Goal: Information Seeking & Learning: Compare options

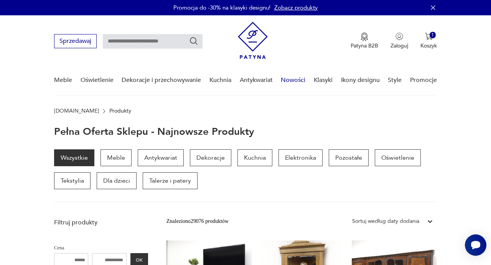
click at [299, 82] on link "Nowości" at bounding box center [293, 81] width 25 height 30
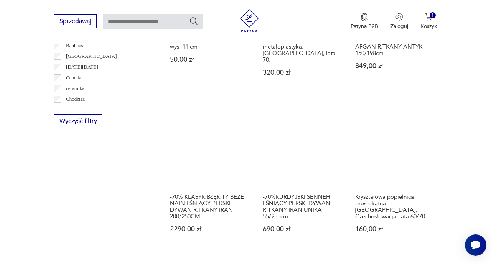
scroll to position [459, 0]
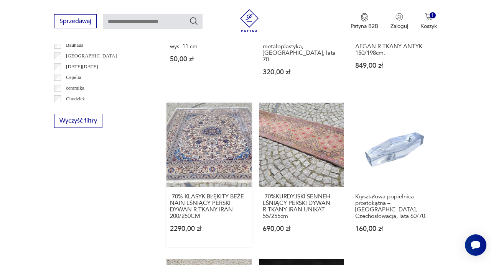
click at [205, 150] on link "-70% KLASYK BŁĘKITY BEŻE NAIN LŚNIĄCY PERSKI DYWAN R.TKANY IRAN 200/250CM 2290,…" at bounding box center [208, 175] width 85 height 145
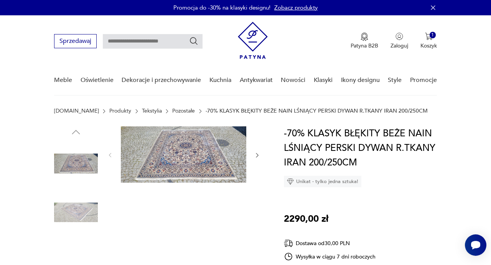
click at [189, 165] on img at bounding box center [183, 154] width 125 height 56
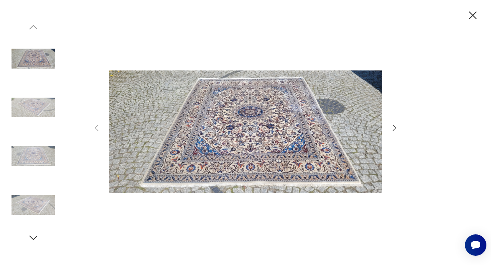
click at [394, 128] on icon "button" at bounding box center [393, 127] width 9 height 9
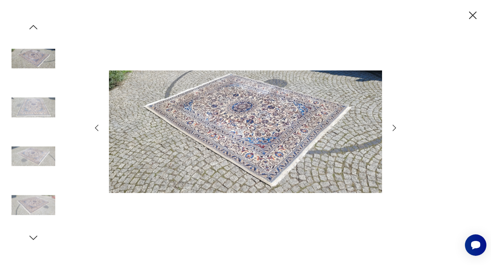
click at [394, 128] on icon "button" at bounding box center [393, 127] width 9 height 9
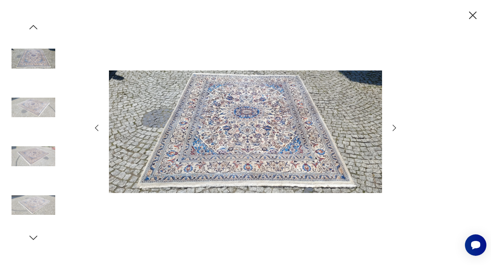
click at [394, 128] on icon "button" at bounding box center [393, 127] width 9 height 9
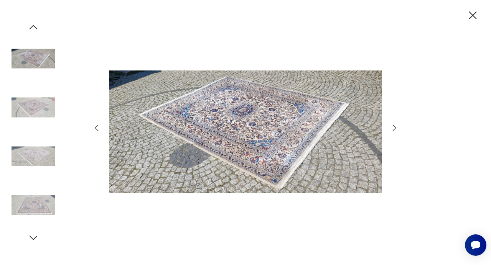
click at [394, 128] on icon "button" at bounding box center [393, 127] width 9 height 9
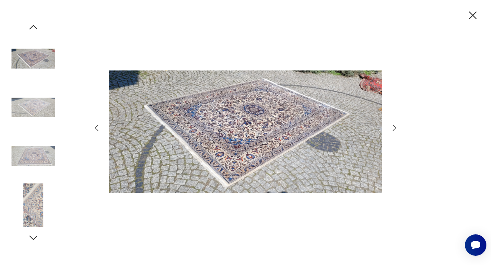
click at [394, 128] on icon "button" at bounding box center [393, 127] width 9 height 9
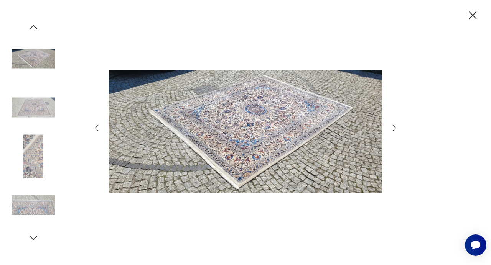
click at [394, 128] on icon "button" at bounding box center [393, 127] width 9 height 9
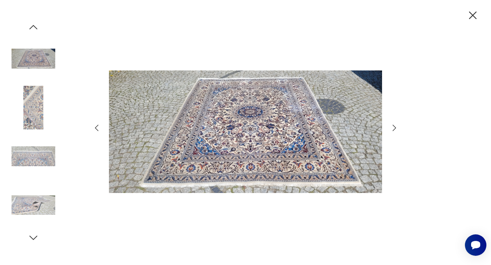
click at [394, 128] on icon "button" at bounding box center [393, 127] width 9 height 9
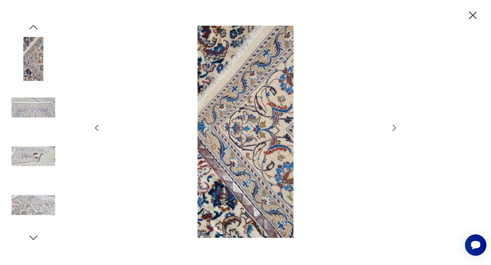
click at [394, 128] on icon "button" at bounding box center [393, 127] width 9 height 9
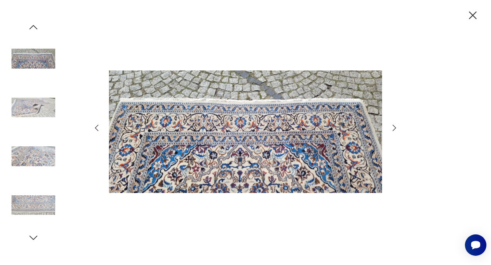
click at [394, 128] on icon "button" at bounding box center [393, 127] width 9 height 9
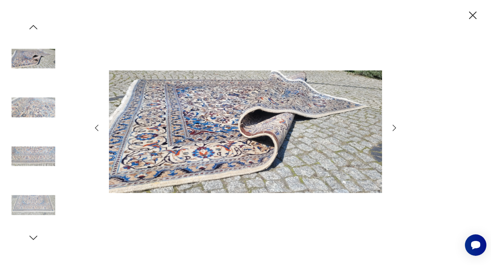
click at [394, 128] on icon "button" at bounding box center [393, 127] width 9 height 9
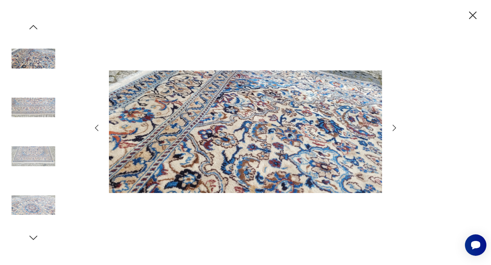
click at [473, 16] on icon "button" at bounding box center [473, 15] width 8 height 8
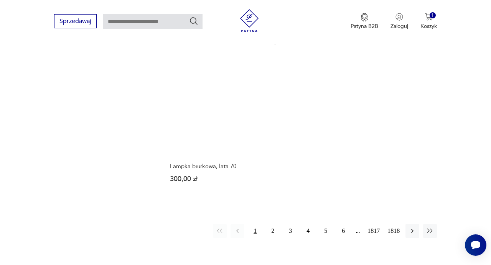
scroll to position [981, 0]
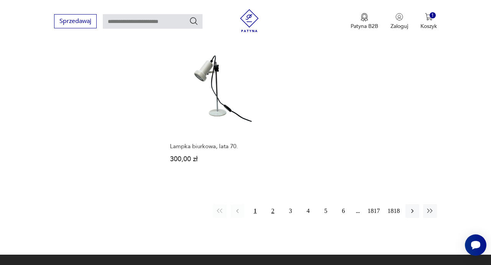
click at [270, 204] on button "2" at bounding box center [273, 211] width 14 height 14
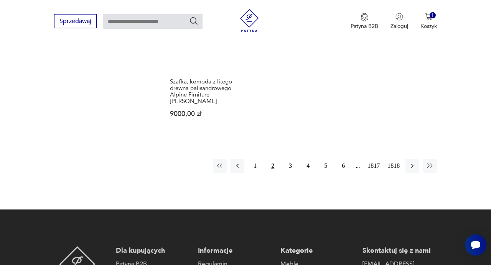
scroll to position [1039, 0]
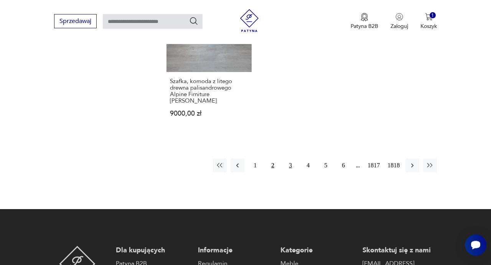
click at [287, 159] on button "3" at bounding box center [290, 166] width 14 height 14
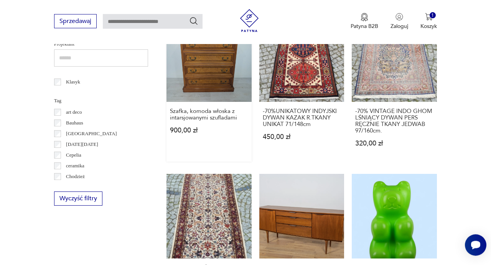
scroll to position [443, 0]
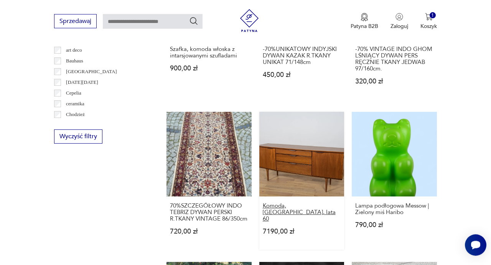
click at [274, 205] on h3 "Komoda, Wielka Brytania, lata 60" at bounding box center [302, 213] width 78 height 20
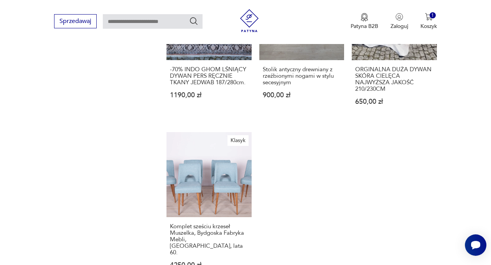
scroll to position [929, 0]
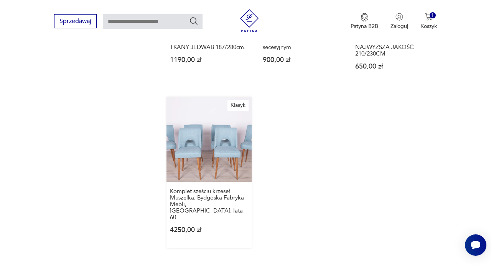
click at [211, 145] on link "Klasyk Komplet sześciu krzeseł Muszelka, Bydgoska Fabryka Mebli, Polska, lata 6…" at bounding box center [208, 172] width 85 height 151
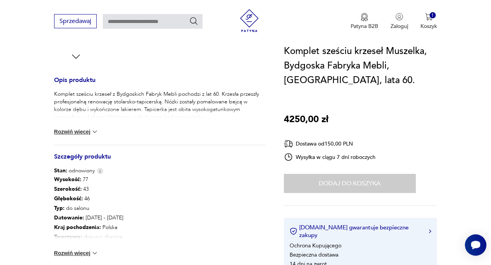
scroll to position [295, 0]
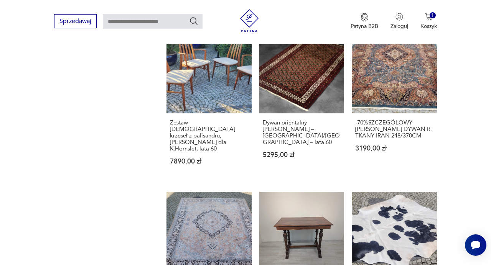
scroll to position [673, 0]
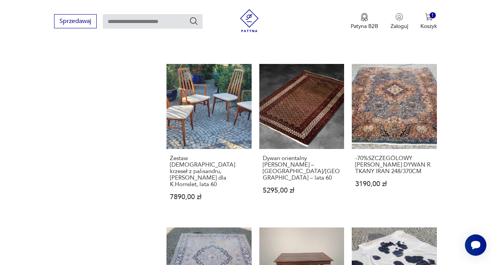
click at [220, 88] on link "Zestaw duńskich krzeseł z palisandru, Niels Koefoed dla K.Hornslet, lata 60 789…" at bounding box center [208, 139] width 85 height 151
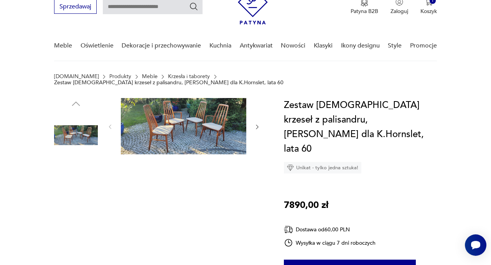
scroll to position [34, 0]
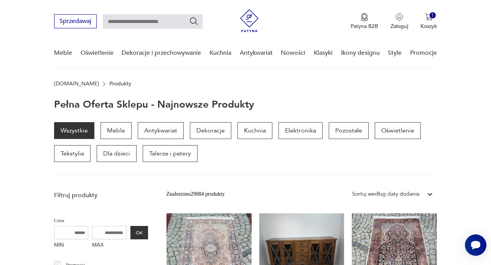
scroll to position [1077, 0]
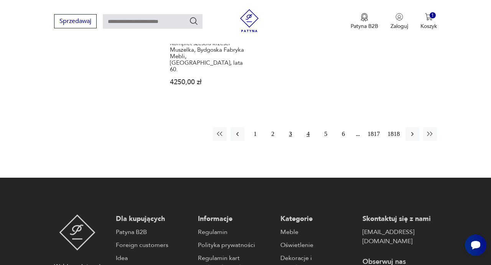
click at [308, 127] on button "4" at bounding box center [308, 134] width 14 height 14
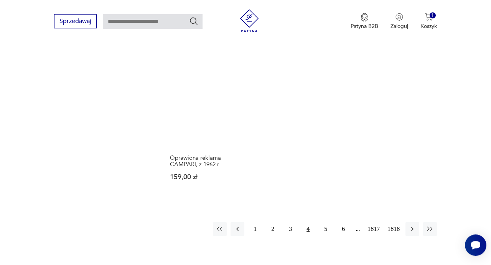
scroll to position [955, 0]
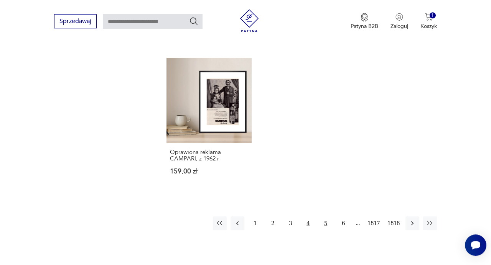
click at [324, 218] on button "5" at bounding box center [326, 224] width 14 height 14
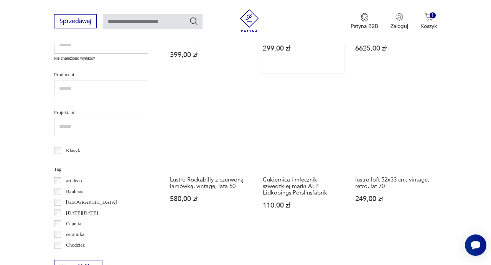
scroll to position [309, 0]
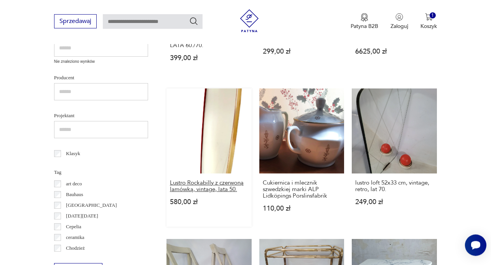
click at [200, 182] on h3 "Lustro Rockabilly z czerwoną lamówką, vintage, lata 50." at bounding box center [209, 186] width 78 height 13
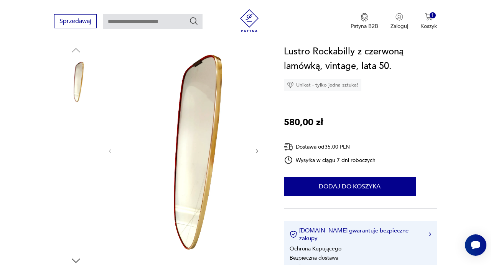
scroll to position [76, 0]
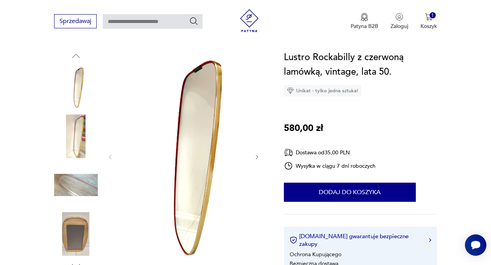
click at [78, 146] on img at bounding box center [76, 137] width 44 height 44
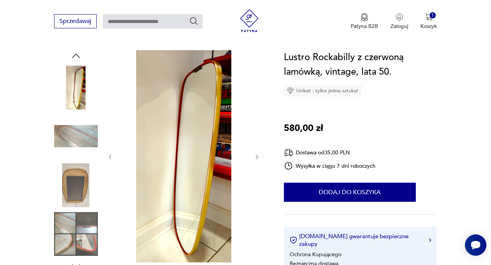
click at [82, 172] on img at bounding box center [76, 185] width 44 height 44
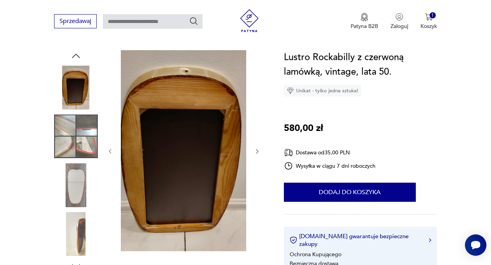
click at [80, 144] on img at bounding box center [76, 137] width 44 height 44
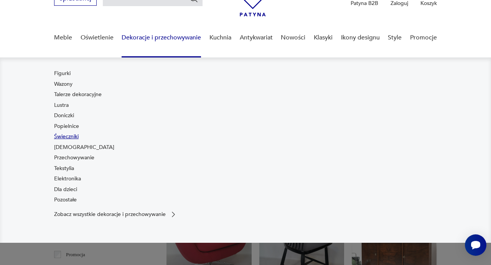
scroll to position [42, 0]
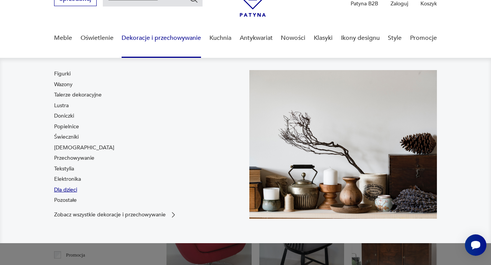
click at [59, 189] on link "Dla dzieci" at bounding box center [65, 190] width 23 height 8
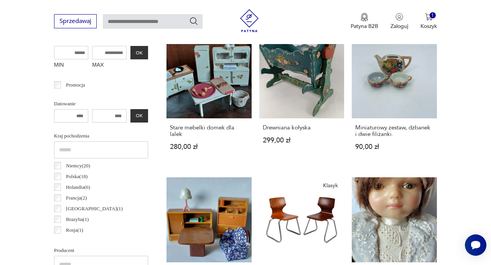
scroll to position [9, 0]
click at [277, 128] on h3 "Drewniana kołyska" at bounding box center [302, 128] width 78 height 7
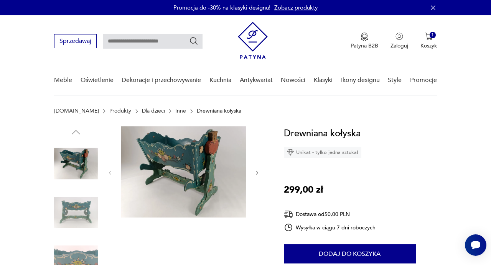
click at [183, 160] on img at bounding box center [183, 171] width 125 height 91
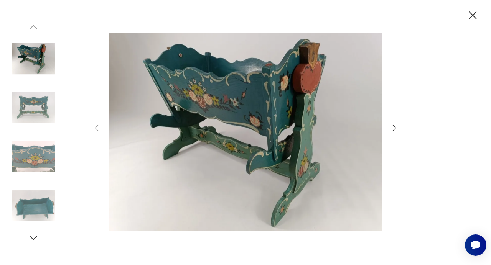
click at [28, 114] on img at bounding box center [33, 108] width 44 height 44
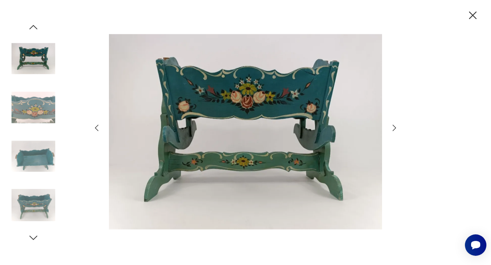
click at [394, 129] on icon "button" at bounding box center [393, 127] width 9 height 9
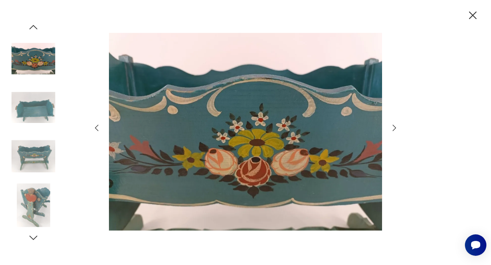
click at [394, 129] on icon "button" at bounding box center [393, 127] width 9 height 9
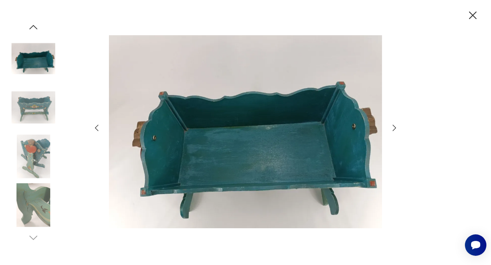
click at [394, 129] on icon "button" at bounding box center [393, 127] width 9 height 9
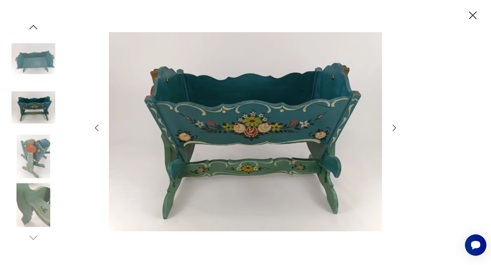
click at [394, 129] on icon "button" at bounding box center [393, 127] width 9 height 9
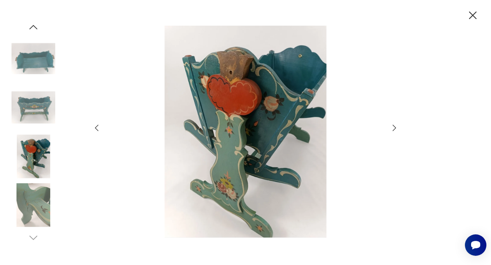
click at [394, 129] on icon "button" at bounding box center [393, 127] width 9 height 9
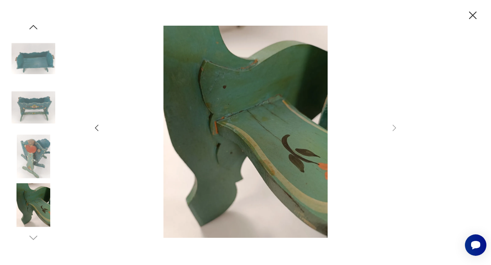
click at [470, 15] on icon "button" at bounding box center [472, 15] width 13 height 13
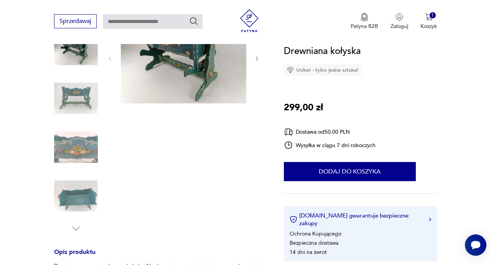
scroll to position [156, 0]
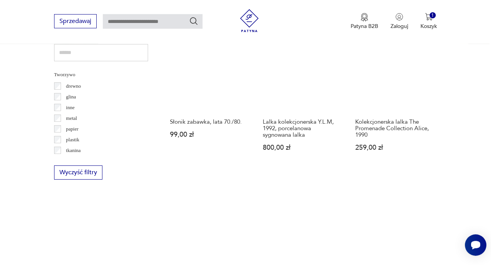
scroll to position [992, 0]
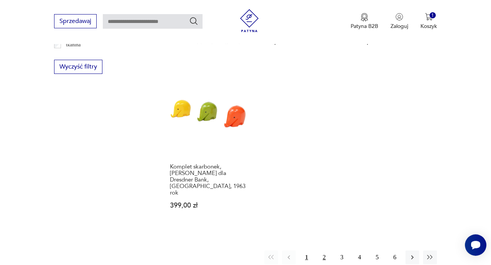
click at [322, 251] on button "2" at bounding box center [324, 258] width 14 height 14
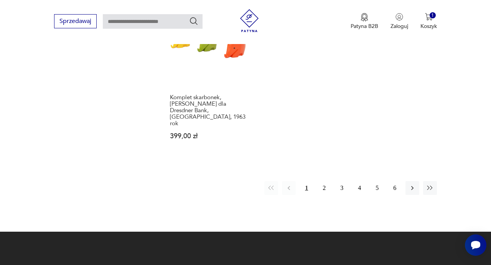
scroll to position [1225, 0]
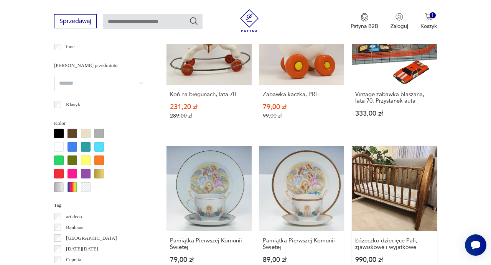
click at [393, 192] on link "Łóżeczko dziecięce Pali, zjawiskowe i wyjatkowe 990,00 zł" at bounding box center [394, 212] width 85 height 132
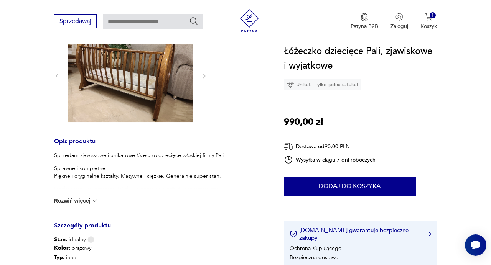
scroll to position [100, 0]
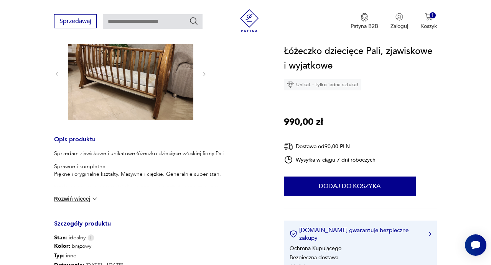
click at [171, 86] on img at bounding box center [130, 73] width 125 height 94
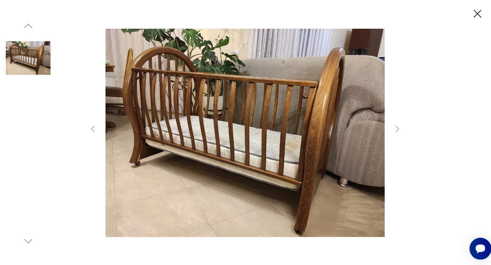
click at [472, 16] on icon "button" at bounding box center [473, 15] width 8 height 8
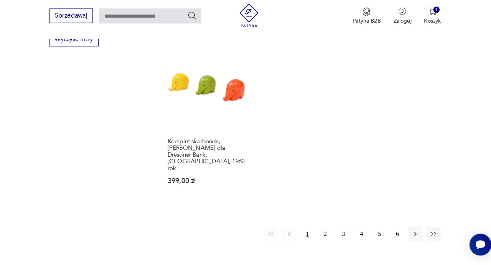
scroll to position [1015, 0]
click at [323, 228] on button "2" at bounding box center [324, 235] width 14 height 14
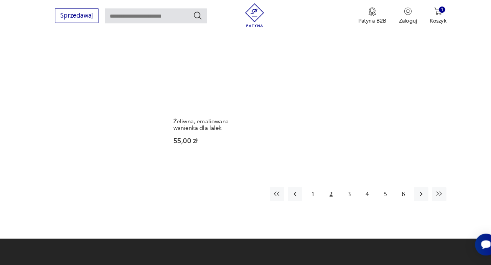
scroll to position [1061, 0]
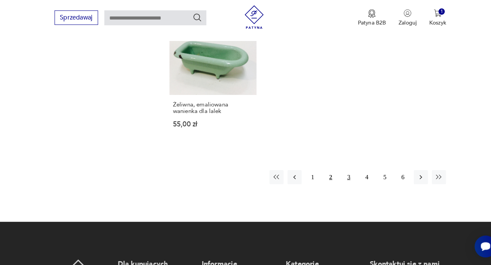
click at [341, 172] on button "3" at bounding box center [342, 178] width 14 height 14
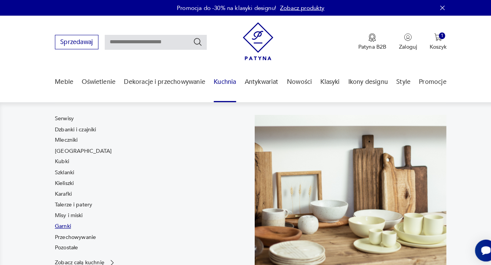
click at [61, 221] on link "Garnki" at bounding box center [62, 222] width 16 height 8
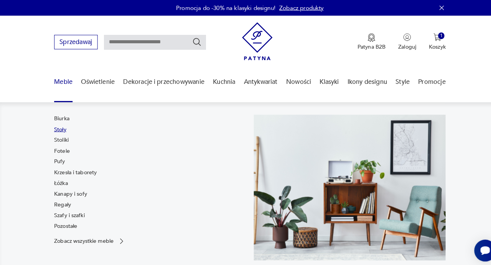
click at [60, 126] on link "Stoły" at bounding box center [60, 127] width 12 height 8
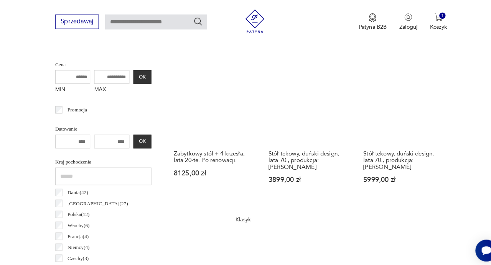
scroll to position [285, 0]
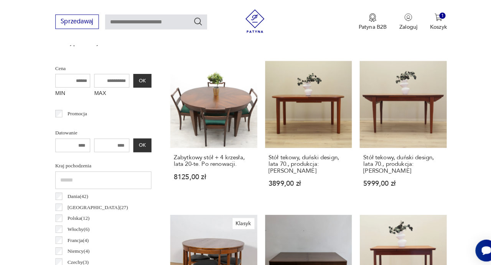
click at [103, 80] on input "MAX" at bounding box center [109, 78] width 34 height 13
type input "****"
click at [136, 77] on button "OK" at bounding box center [139, 78] width 18 height 13
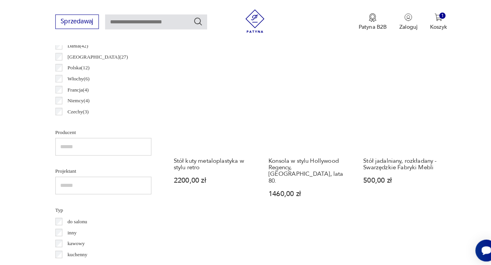
scroll to position [432, 0]
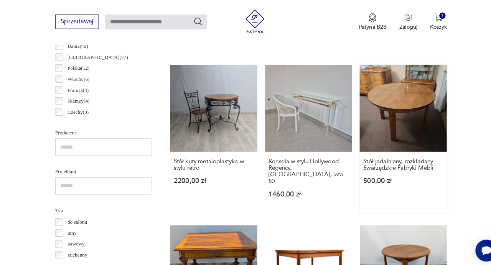
click at [391, 100] on link "Stół jadalniany, rozkładany - Swarzędzkie Fabryki Mebli 500,00 zł" at bounding box center [394, 135] width 85 height 145
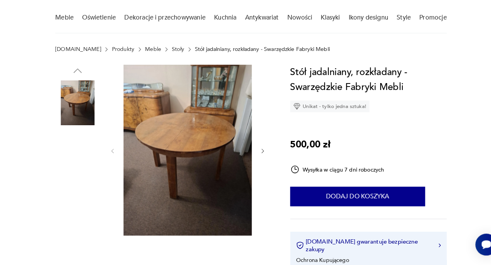
scroll to position [65, 0]
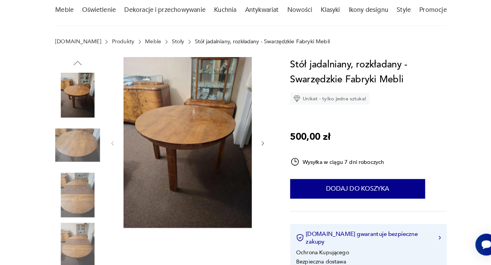
click at [171, 127] on img at bounding box center [183, 145] width 125 height 167
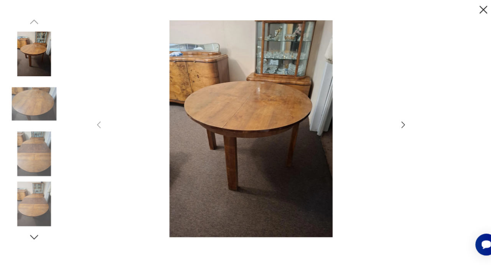
click at [396, 126] on icon "button" at bounding box center [393, 127] width 9 height 9
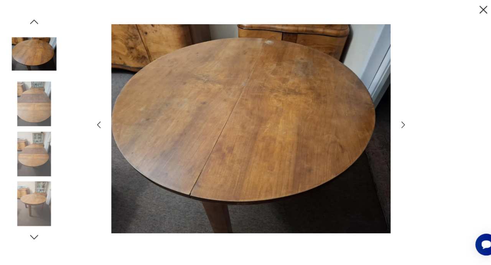
click at [97, 130] on icon "button" at bounding box center [96, 128] width 3 height 7
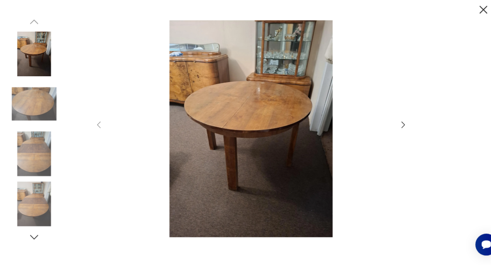
click at [394, 131] on icon "button" at bounding box center [393, 127] width 9 height 9
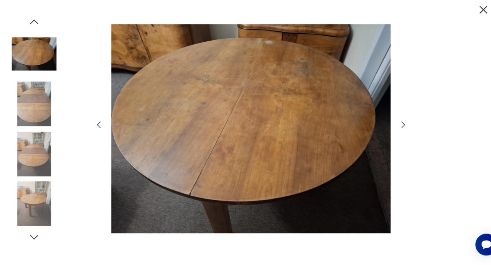
click at [393, 131] on icon "button" at bounding box center [393, 127] width 9 height 9
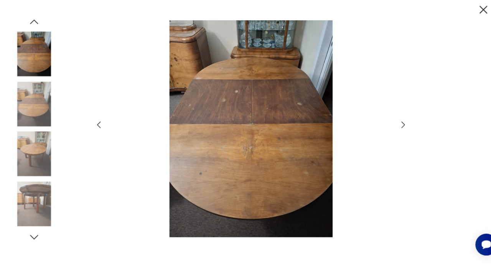
click at [393, 130] on icon "button" at bounding box center [393, 127] width 9 height 9
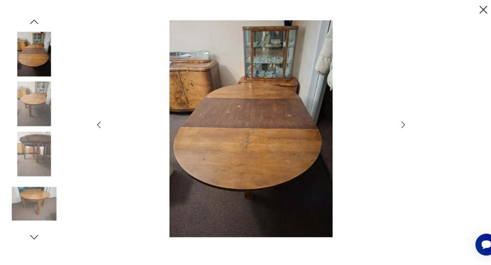
click at [393, 130] on icon "button" at bounding box center [393, 127] width 9 height 9
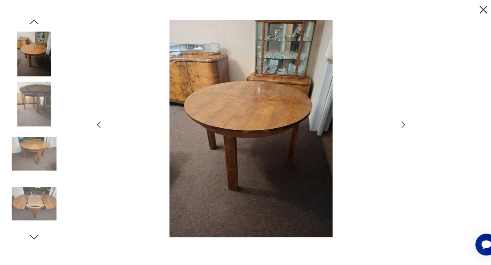
click at [393, 130] on icon "button" at bounding box center [393, 127] width 9 height 9
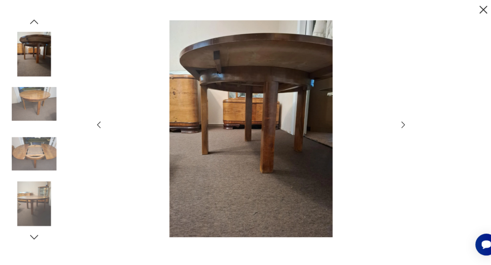
click at [393, 130] on icon "button" at bounding box center [393, 127] width 9 height 9
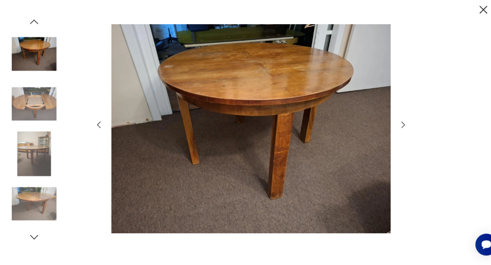
click at [393, 130] on icon "button" at bounding box center [393, 127] width 9 height 9
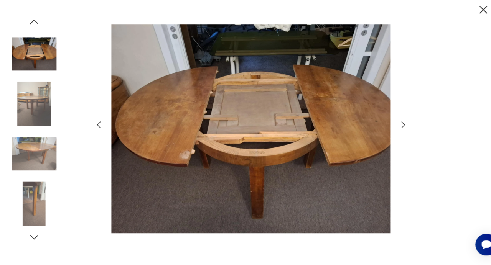
click at [393, 130] on icon "button" at bounding box center [393, 127] width 9 height 9
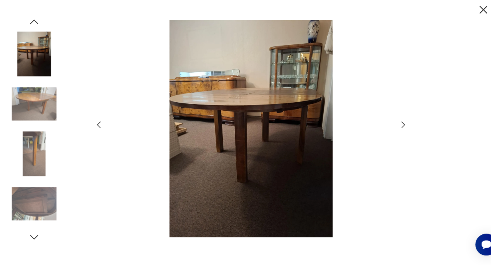
click at [469, 13] on icon "button" at bounding box center [472, 15] width 13 height 13
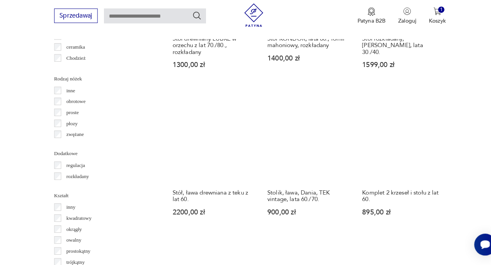
scroll to position [869, 0]
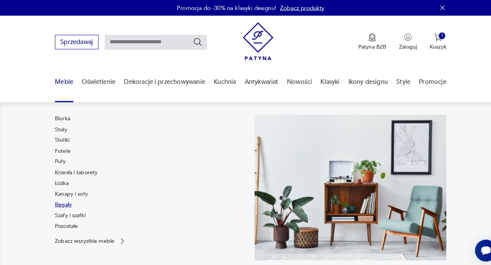
click at [58, 199] on link "Regały" at bounding box center [62, 201] width 16 height 8
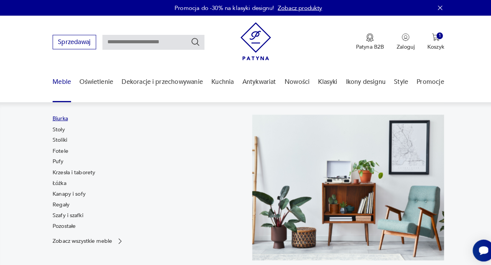
click at [60, 117] on link "Biurka" at bounding box center [61, 116] width 15 height 8
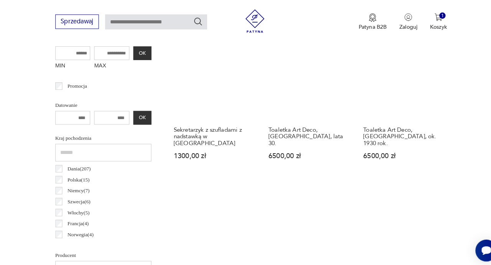
scroll to position [293, 0]
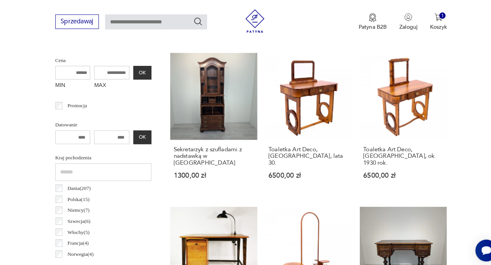
click at [111, 71] on input "MAX" at bounding box center [109, 70] width 34 height 13
type input "****"
click at [133, 67] on button "OK" at bounding box center [139, 70] width 18 height 13
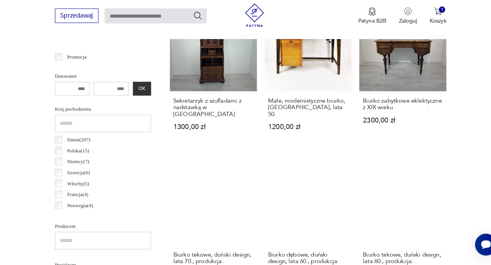
scroll to position [421, 0]
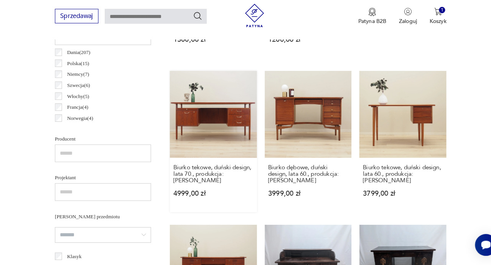
click at [201, 129] on link "Biurko tekowe, duński design, lata 70., produkcja: Dania 4999,00 zł" at bounding box center [208, 144] width 85 height 138
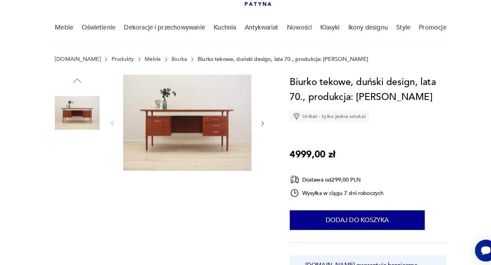
scroll to position [51, 0]
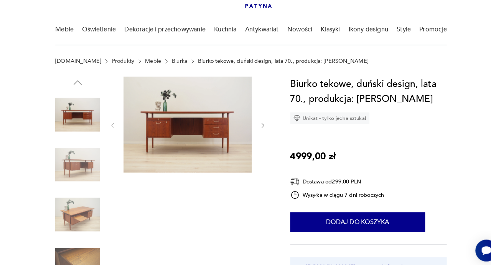
click at [190, 139] on img at bounding box center [183, 122] width 125 height 94
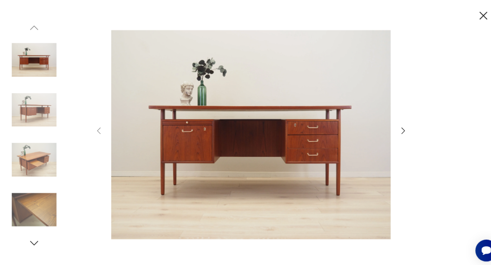
click at [389, 130] on div at bounding box center [245, 133] width 307 height 214
click at [396, 127] on icon "button" at bounding box center [393, 127] width 9 height 9
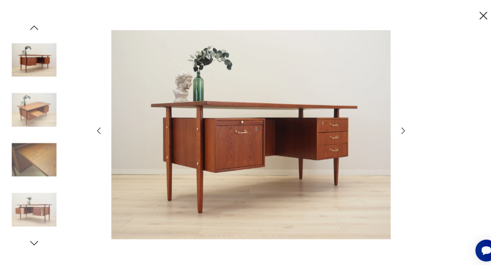
click at [396, 127] on icon "button" at bounding box center [393, 127] width 9 height 9
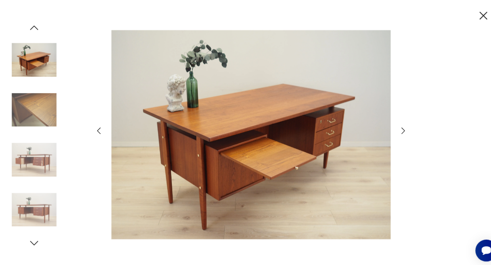
click at [396, 127] on icon "button" at bounding box center [393, 127] width 9 height 9
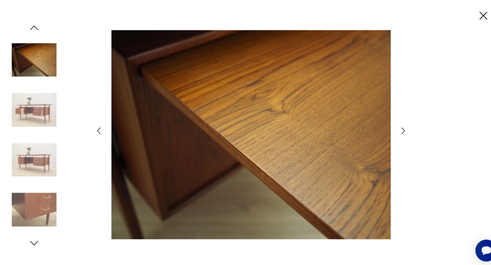
click at [396, 127] on icon "button" at bounding box center [393, 127] width 9 height 9
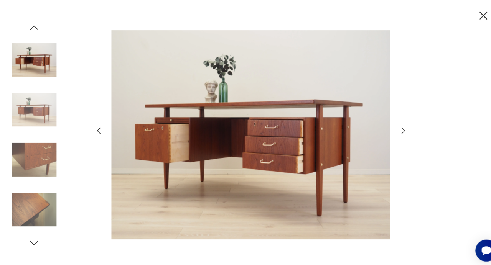
click at [396, 127] on icon "button" at bounding box center [393, 127] width 9 height 9
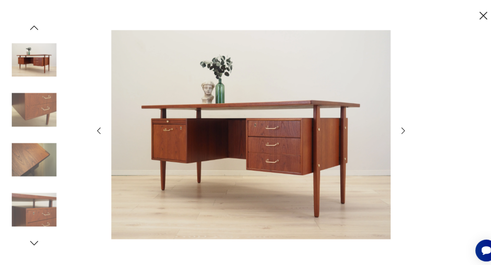
click at [472, 15] on icon "button" at bounding box center [472, 15] width 13 height 13
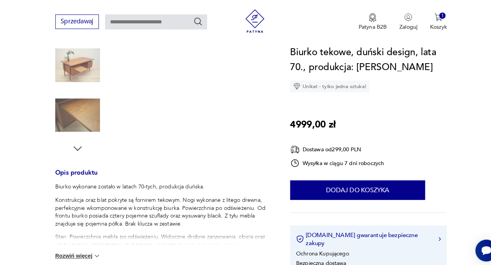
scroll to position [63, 0]
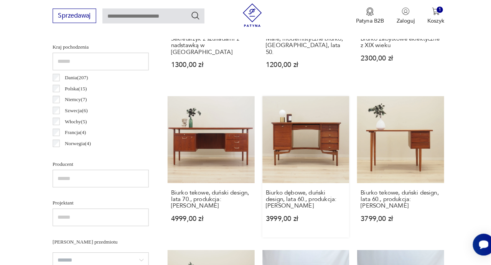
scroll to position [396, 0]
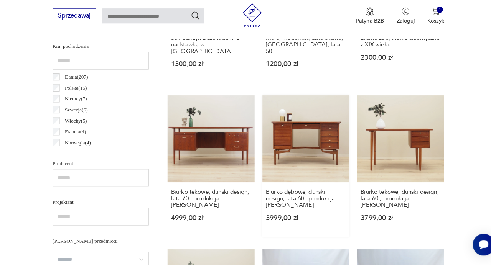
click at [283, 146] on link "Biurko dębowe, duński design, lata 60., produkcja: Dania 3999,00 zł" at bounding box center [301, 168] width 85 height 138
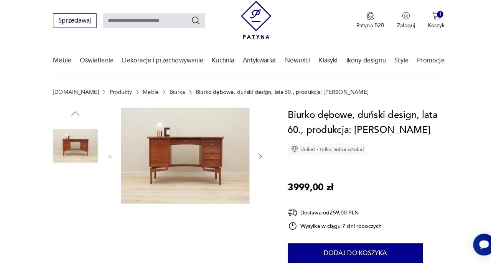
scroll to position [16, 0]
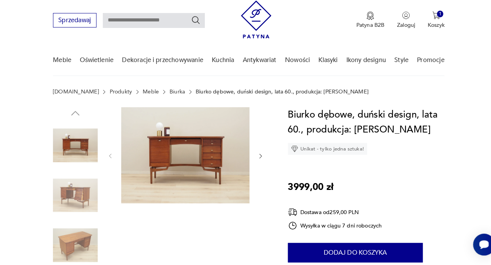
click at [202, 152] on img at bounding box center [183, 158] width 125 height 94
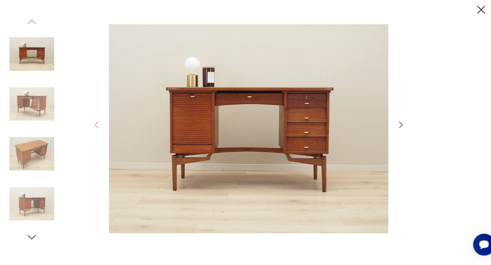
click at [391, 131] on icon "button" at bounding box center [393, 127] width 9 height 9
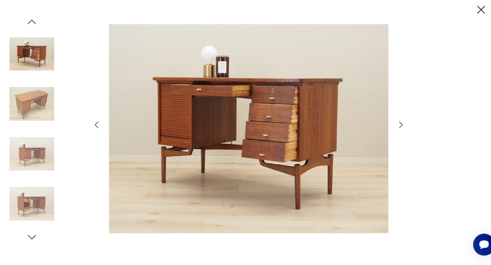
click at [391, 131] on icon "button" at bounding box center [393, 127] width 9 height 9
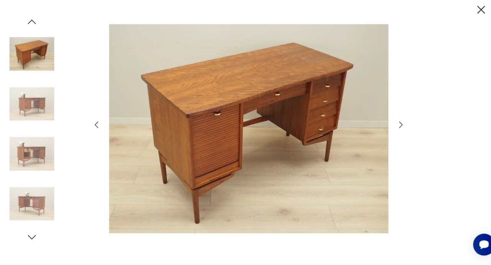
click at [391, 131] on icon "button" at bounding box center [393, 127] width 9 height 9
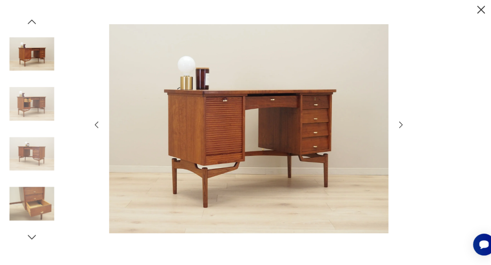
click at [391, 131] on icon "button" at bounding box center [393, 127] width 9 height 9
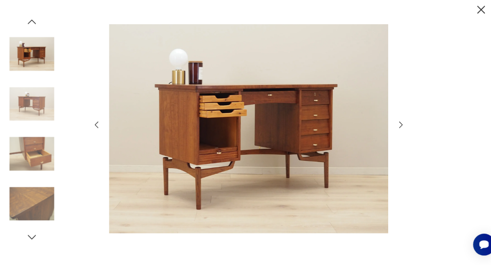
click at [391, 131] on icon "button" at bounding box center [393, 127] width 9 height 9
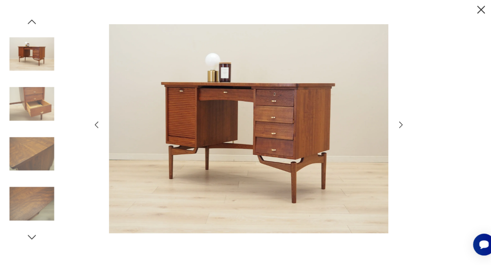
click at [391, 131] on icon "button" at bounding box center [393, 127] width 9 height 9
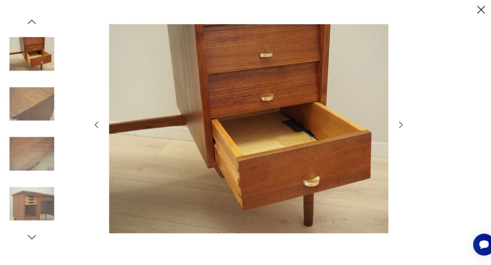
click at [470, 19] on icon "button" at bounding box center [472, 15] width 13 height 13
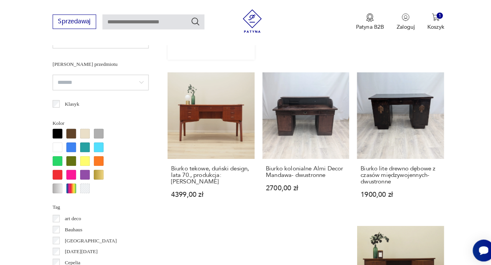
scroll to position [575, 0]
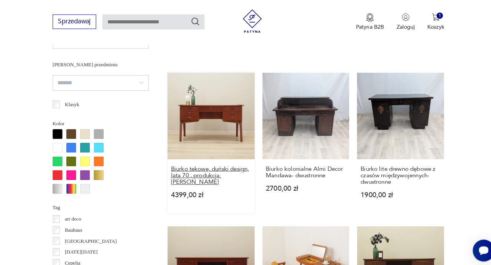
click at [180, 162] on h3 "Biurko tekowe, duński design, lata 70., produkcja: Dania" at bounding box center [209, 172] width 78 height 20
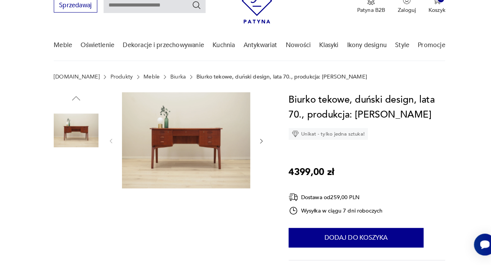
scroll to position [39, 0]
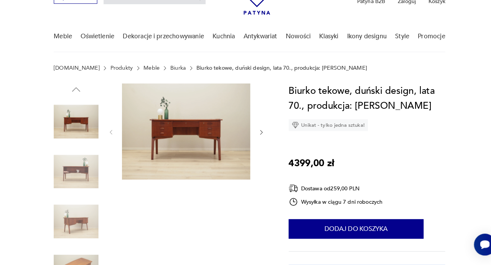
click at [256, 138] on icon "button" at bounding box center [257, 135] width 6 height 6
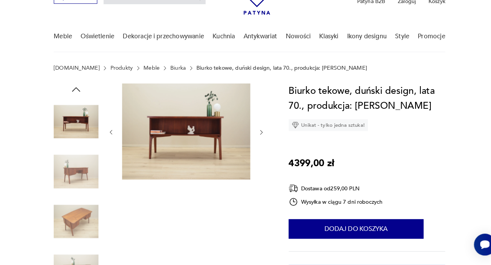
click at [189, 146] on img at bounding box center [183, 135] width 125 height 94
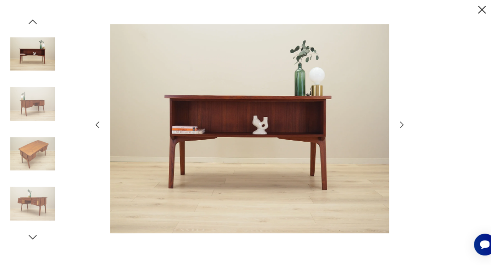
click at [393, 127] on icon "button" at bounding box center [393, 127] width 9 height 9
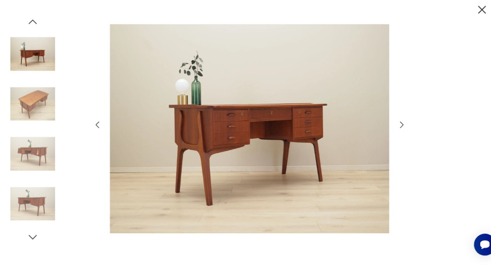
click at [393, 126] on icon "button" at bounding box center [393, 127] width 9 height 9
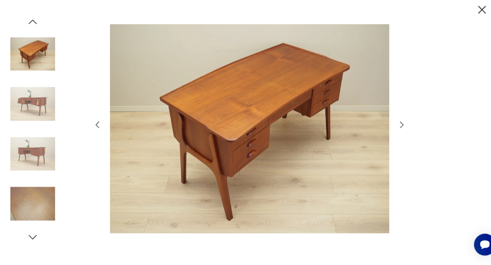
click at [393, 126] on icon "button" at bounding box center [393, 127] width 9 height 9
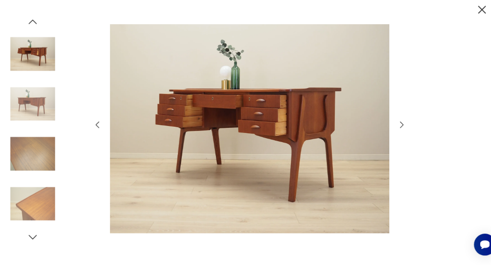
click at [392, 126] on icon "button" at bounding box center [393, 127] width 9 height 9
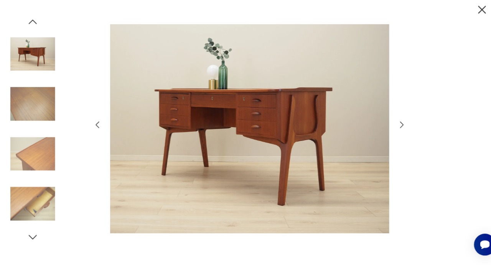
click at [392, 126] on icon "button" at bounding box center [393, 127] width 9 height 9
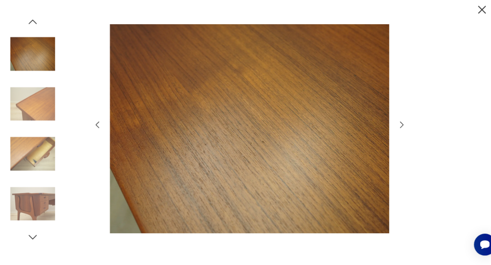
click at [392, 126] on icon "button" at bounding box center [393, 127] width 9 height 9
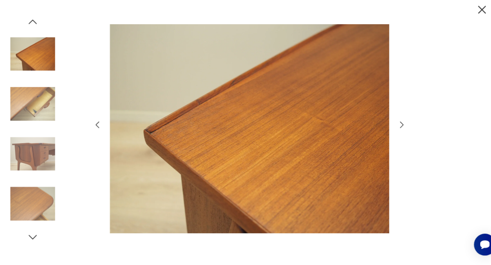
click at [392, 126] on icon "button" at bounding box center [393, 127] width 9 height 9
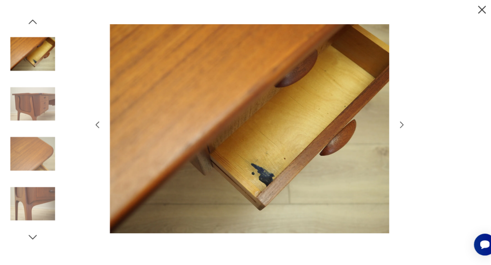
click at [392, 126] on icon "button" at bounding box center [393, 127] width 9 height 9
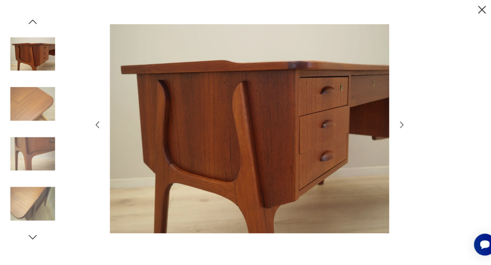
click at [392, 126] on icon "button" at bounding box center [393, 127] width 9 height 9
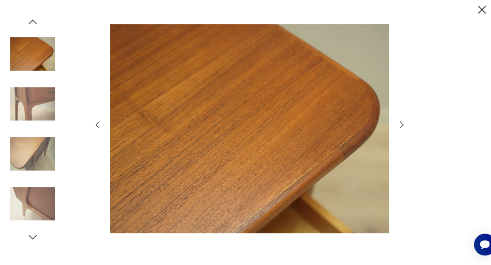
click at [392, 126] on icon "button" at bounding box center [393, 127] width 9 height 9
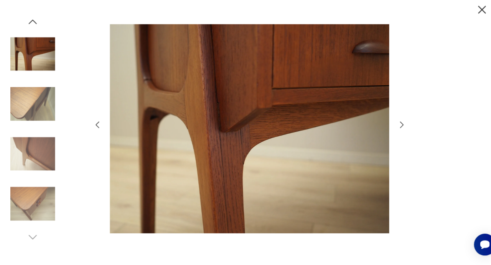
click at [391, 126] on icon "button" at bounding box center [393, 127] width 9 height 9
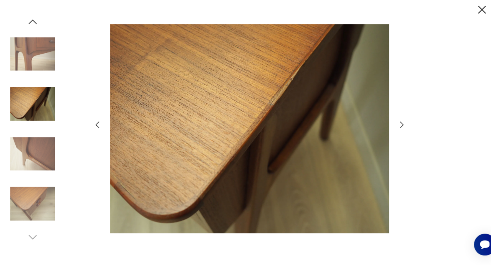
click at [391, 126] on icon "button" at bounding box center [393, 127] width 9 height 9
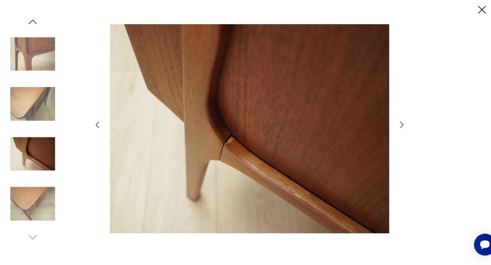
click at [469, 16] on icon "button" at bounding box center [472, 15] width 13 height 13
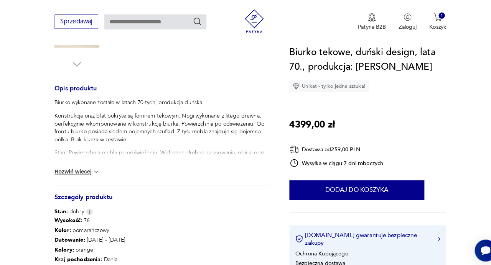
scroll to position [269, 0]
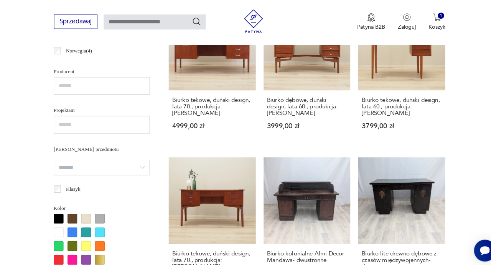
scroll to position [491, 0]
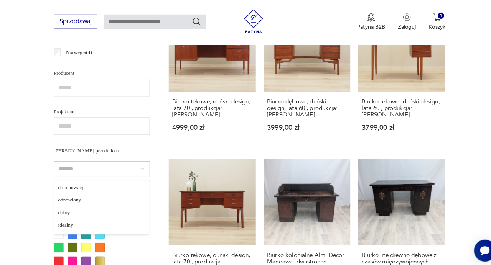
click at [122, 169] on input "search" at bounding box center [101, 165] width 94 height 15
type input "*********"
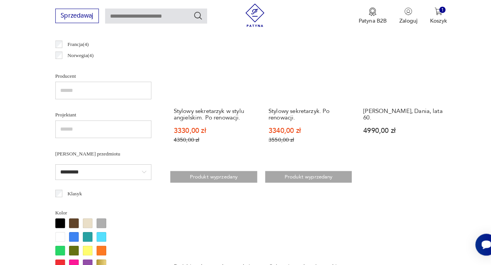
scroll to position [503, 0]
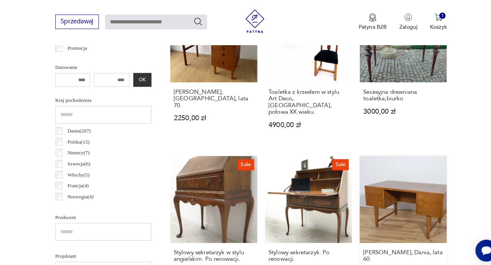
click at [412, 197] on link "Biurko, Dania, lata 60. 4990,00 zł" at bounding box center [394, 223] width 85 height 141
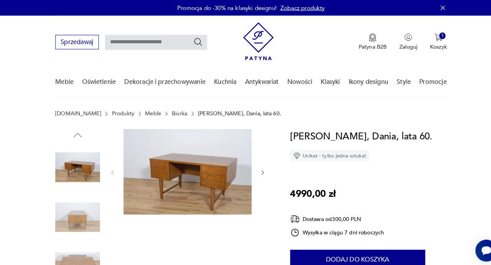
click at [228, 152] on img at bounding box center [183, 168] width 125 height 84
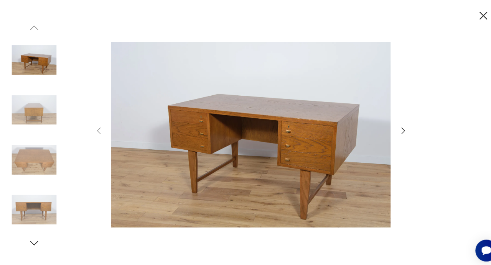
click at [390, 128] on icon "button" at bounding box center [393, 127] width 9 height 9
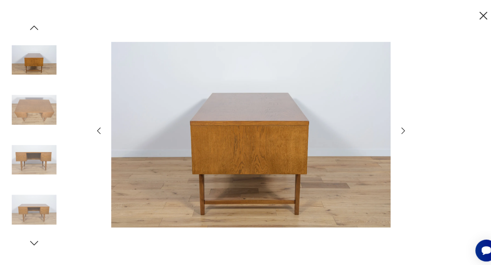
click at [389, 127] on div at bounding box center [245, 133] width 307 height 214
click at [393, 128] on icon "button" at bounding box center [393, 127] width 9 height 9
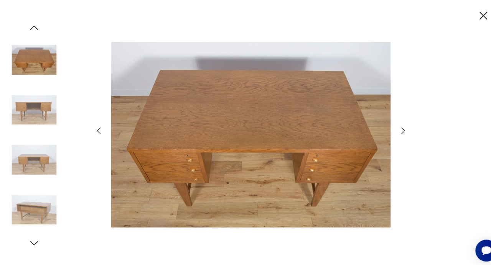
click at [393, 127] on icon "button" at bounding box center [393, 127] width 9 height 9
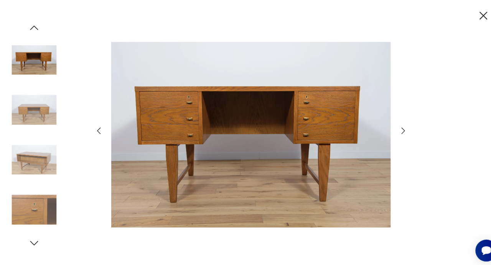
click at [393, 125] on icon "button" at bounding box center [393, 127] width 9 height 9
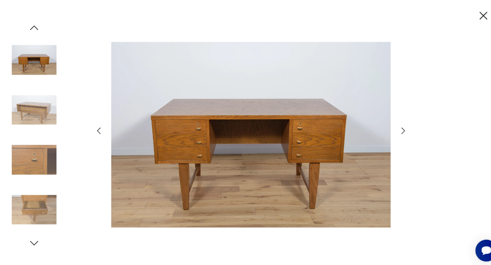
click at [471, 17] on icon "button" at bounding box center [473, 15] width 8 height 8
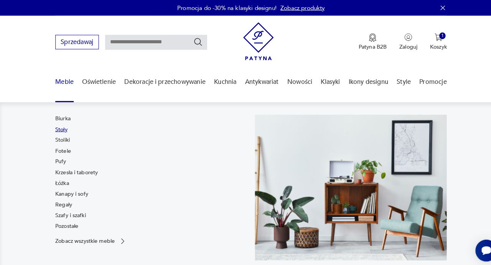
click at [62, 130] on link "Stoły" at bounding box center [60, 127] width 12 height 8
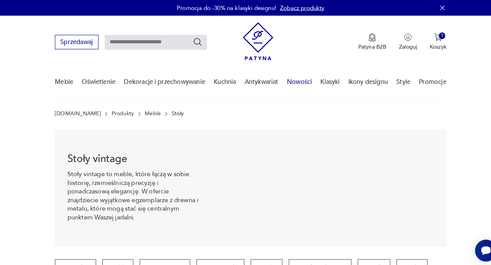
click at [294, 82] on link "Nowości" at bounding box center [293, 81] width 25 height 30
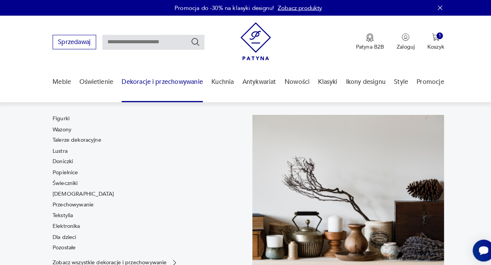
scroll to position [77, 0]
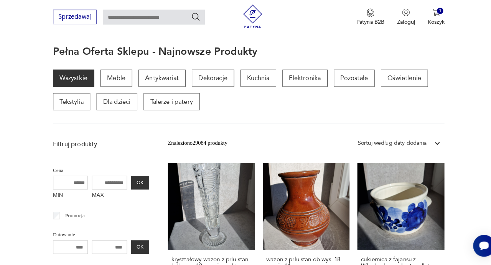
click at [71, 83] on link "Wszystkie" at bounding box center [74, 81] width 40 height 17
click at [72, 108] on p "Tekstylia" at bounding box center [72, 104] width 36 height 17
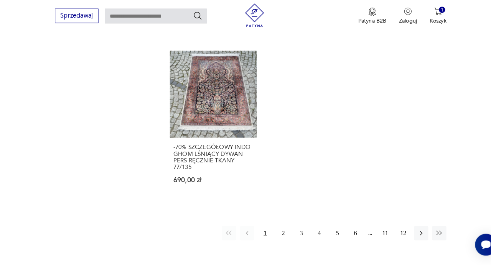
scroll to position [925, 0]
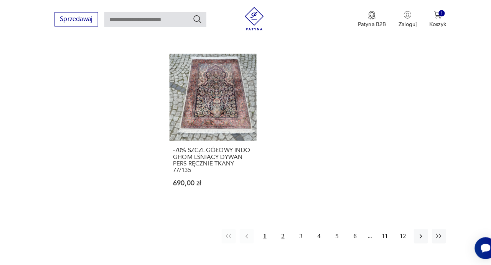
click at [276, 235] on button "2" at bounding box center [277, 234] width 14 height 14
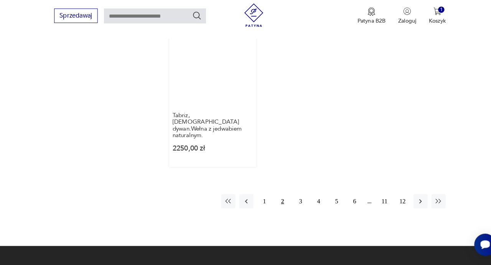
scroll to position [981, 0]
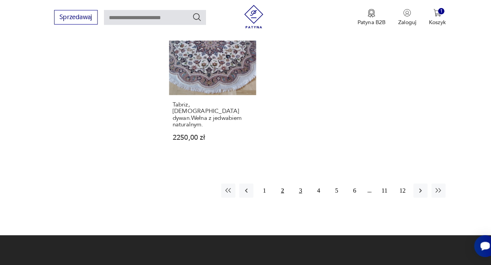
click at [294, 184] on button "3" at bounding box center [295, 191] width 14 height 14
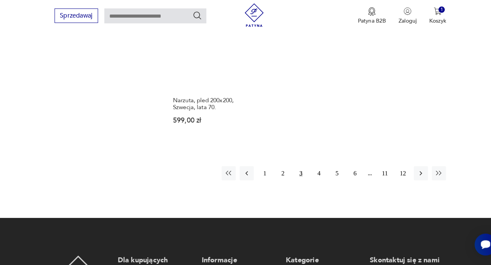
scroll to position [996, 0]
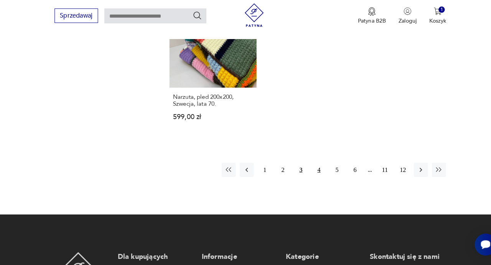
click at [313, 165] on button "4" at bounding box center [313, 172] width 14 height 14
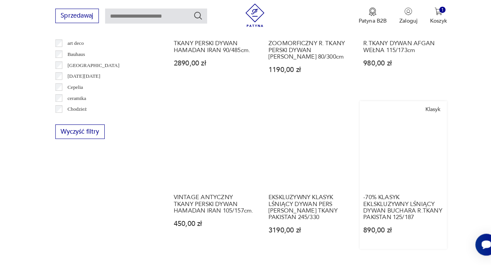
scroll to position [250, 0]
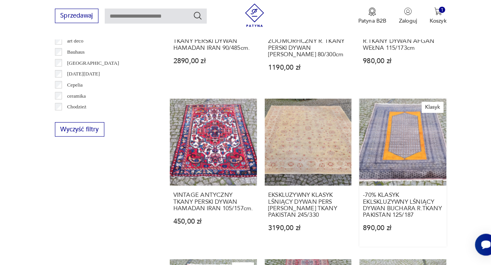
click at [361, 164] on link "Klasyk -70% KLASYK EKLSKLUZYWNY LŚNIĄCY DYWAN BUCHARA R.TKANY PAKISTAN 125/187 …" at bounding box center [394, 174] width 85 height 145
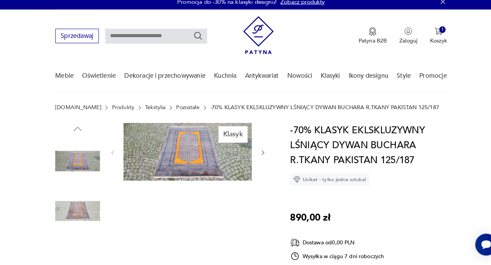
click at [192, 163] on img at bounding box center [183, 154] width 125 height 56
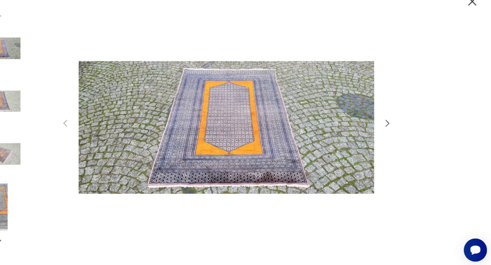
click at [391, 125] on icon "button" at bounding box center [393, 127] width 9 height 9
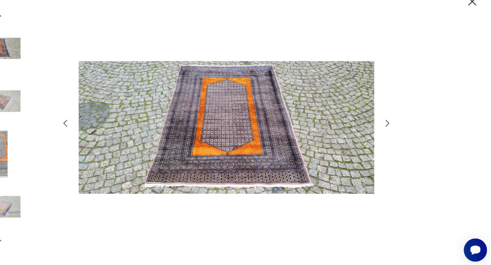
click at [391, 125] on icon "button" at bounding box center [393, 127] width 9 height 9
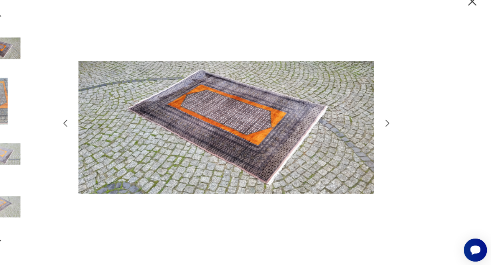
click at [390, 126] on icon "button" at bounding box center [393, 127] width 9 height 9
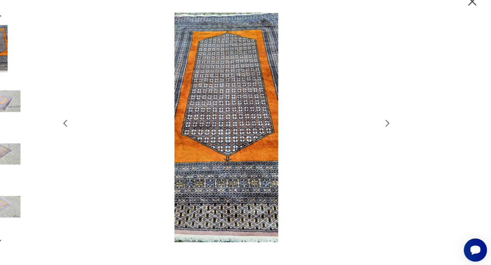
click at [390, 126] on icon "button" at bounding box center [393, 127] width 9 height 9
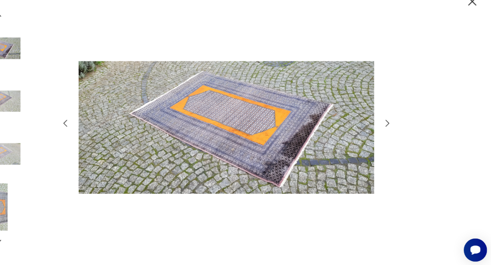
click at [467, 16] on icon "button" at bounding box center [472, 15] width 13 height 13
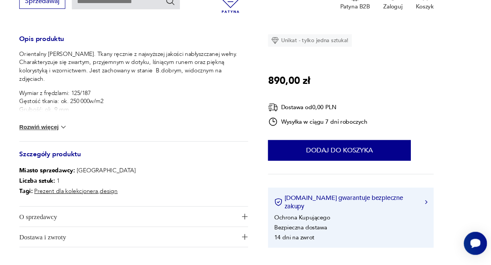
scroll to position [315, 0]
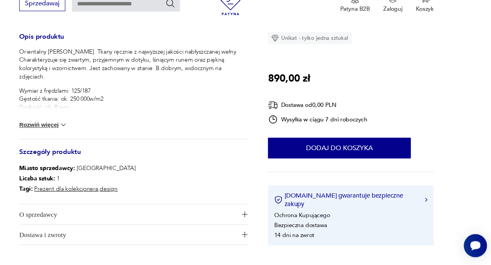
click at [92, 135] on img at bounding box center [95, 134] width 8 height 8
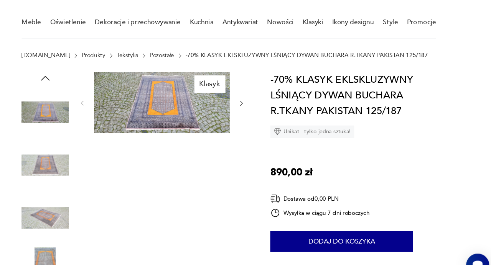
scroll to position [49, 0]
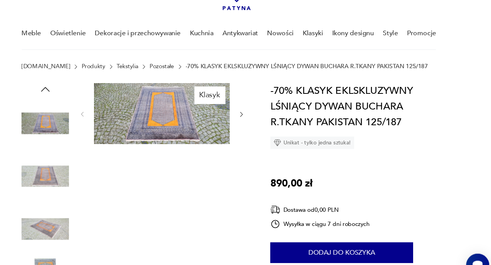
click at [133, 105] on img at bounding box center [183, 105] width 125 height 56
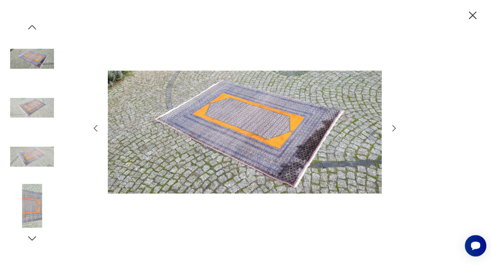
click at [476, 16] on icon "button" at bounding box center [472, 15] width 13 height 13
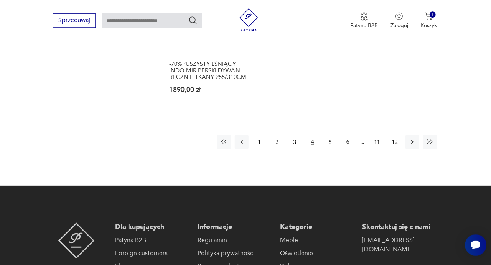
scroll to position [1034, 0]
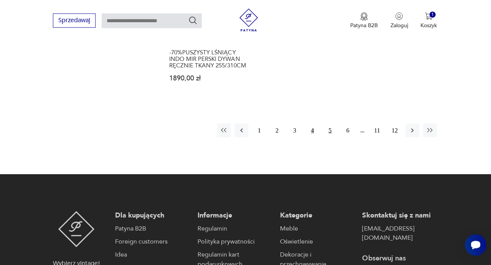
click at [328, 124] on button "5" at bounding box center [330, 131] width 14 height 14
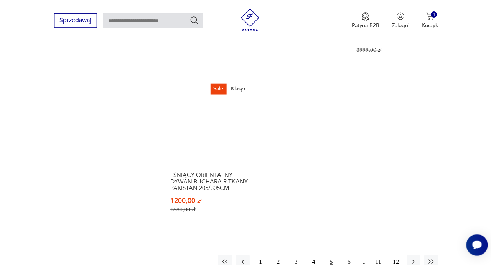
scroll to position [933, 0]
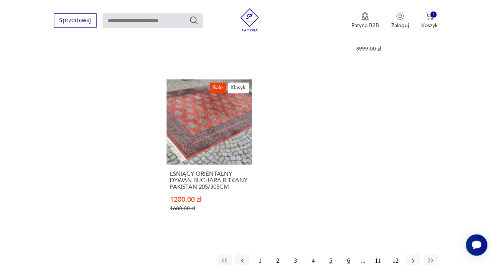
click at [345, 254] on button "6" at bounding box center [348, 261] width 14 height 14
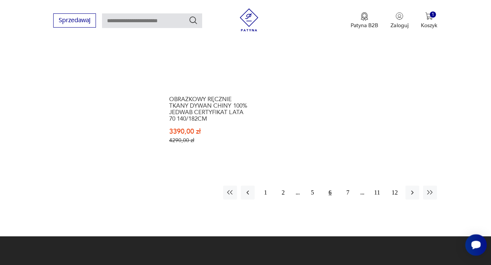
scroll to position [1033, 0]
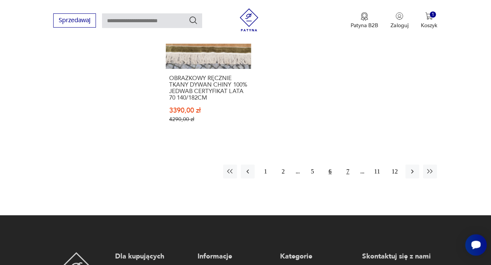
click at [345, 165] on button "7" at bounding box center [348, 172] width 14 height 14
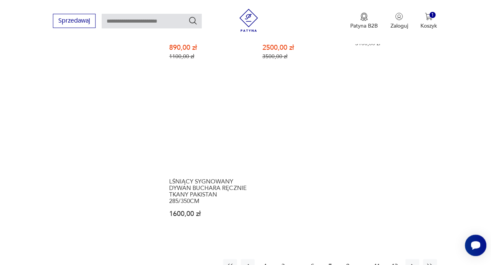
scroll to position [1048, 0]
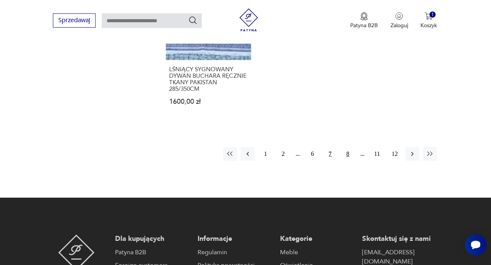
click at [345, 152] on button "8" at bounding box center [348, 155] width 14 height 14
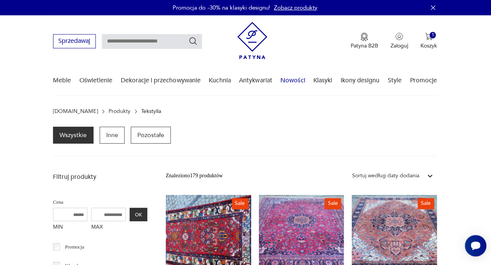
click at [295, 80] on link "Nowości" at bounding box center [293, 81] width 25 height 30
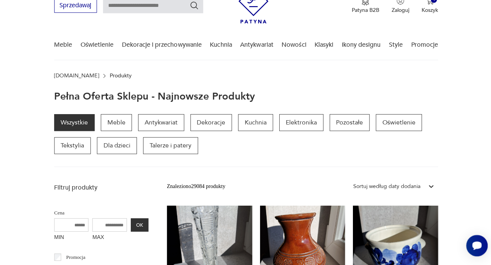
scroll to position [34, 0]
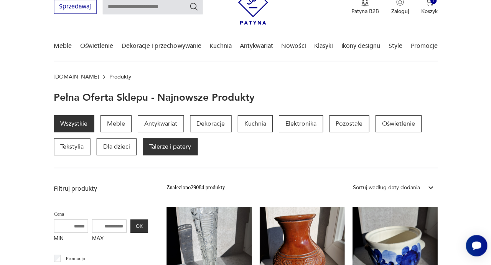
click at [171, 145] on p "Talerze i patery" at bounding box center [170, 146] width 55 height 17
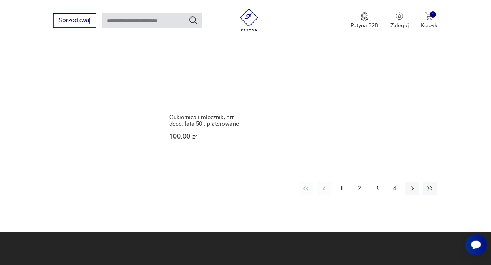
scroll to position [938, 0]
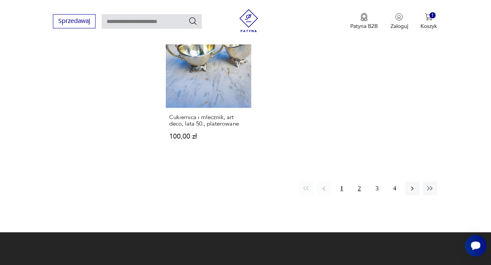
click at [360, 187] on button "2" at bounding box center [359, 188] width 14 height 14
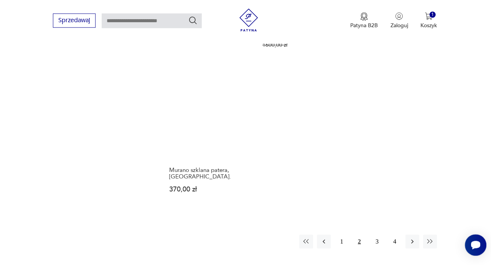
scroll to position [950, 0]
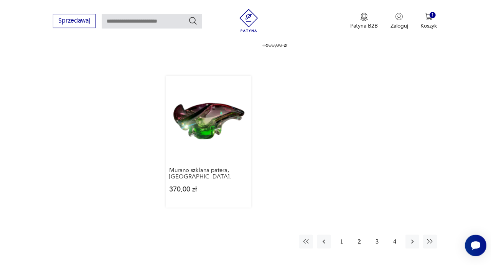
click at [201, 98] on link "Murano szklana patera, Włochy. 370,00 zł" at bounding box center [208, 142] width 85 height 132
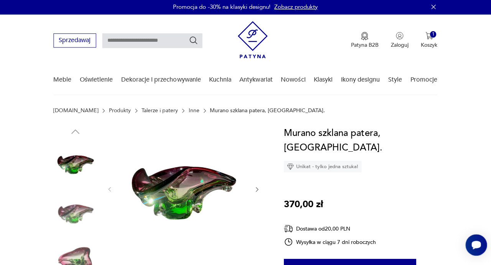
click at [255, 191] on icon "button" at bounding box center [257, 190] width 6 height 6
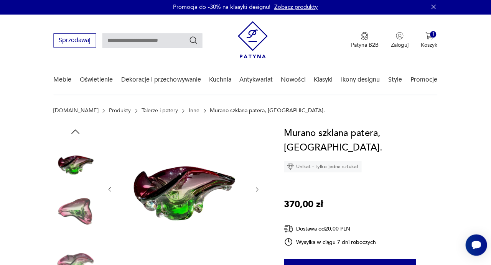
click at [255, 191] on icon "button" at bounding box center [257, 190] width 6 height 6
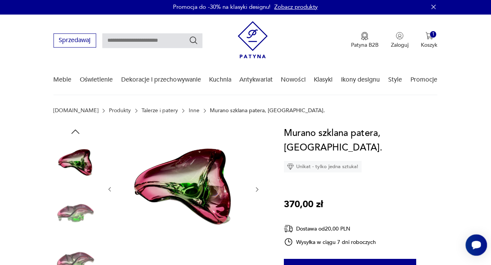
click at [255, 191] on icon "button" at bounding box center [257, 190] width 6 height 6
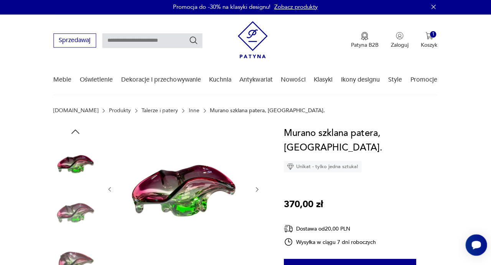
click at [255, 191] on icon "button" at bounding box center [257, 190] width 6 height 6
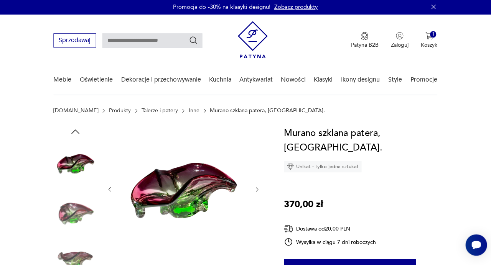
click at [255, 191] on icon "button" at bounding box center [257, 190] width 6 height 6
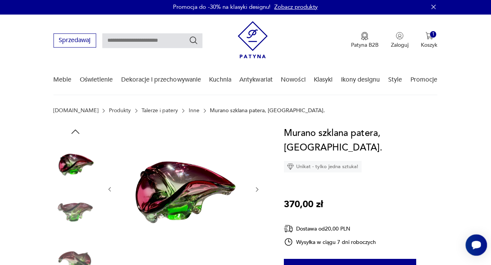
click at [255, 191] on icon "button" at bounding box center [257, 190] width 6 height 6
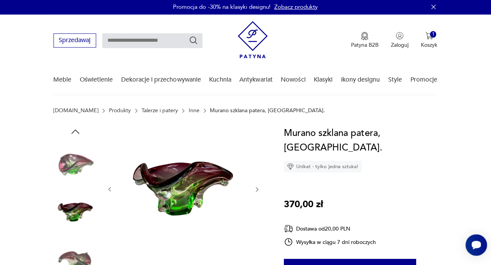
click at [255, 191] on icon "button" at bounding box center [257, 190] width 6 height 6
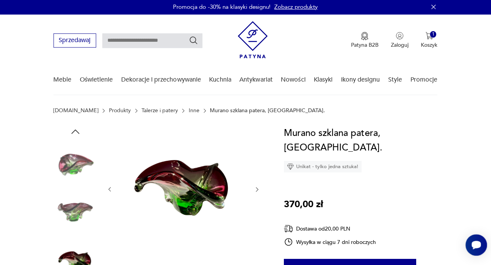
click at [255, 191] on icon "button" at bounding box center [257, 190] width 6 height 6
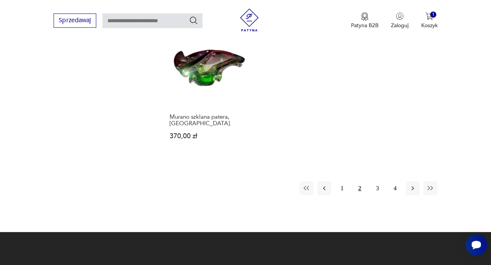
scroll to position [1003, 0]
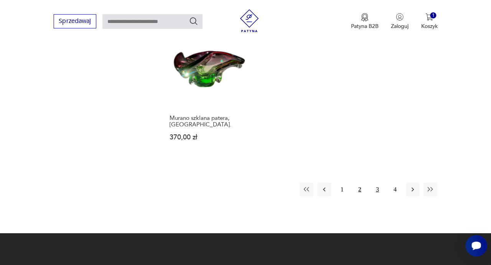
click at [376, 182] on button "3" at bounding box center [377, 189] width 14 height 14
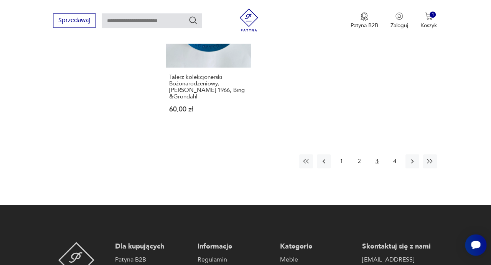
scroll to position [986, 0]
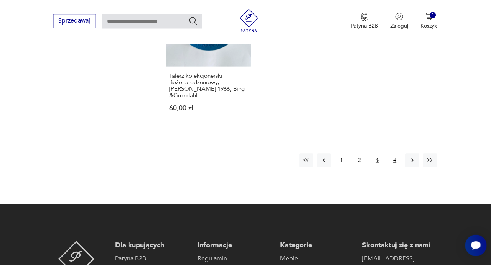
click at [395, 153] on button "4" at bounding box center [395, 160] width 14 height 14
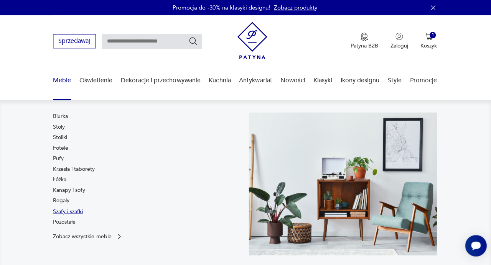
click at [69, 214] on link "Szafy i szafki" at bounding box center [69, 211] width 30 height 8
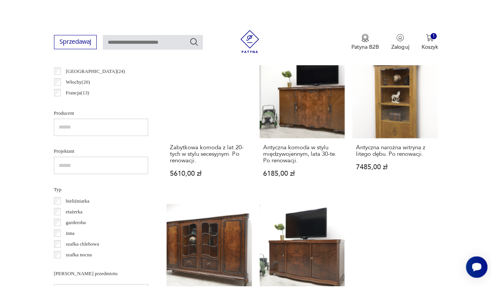
scroll to position [429, 0]
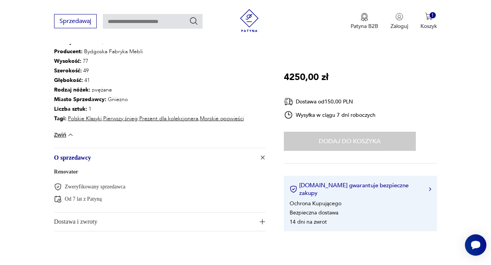
scroll to position [490, 0]
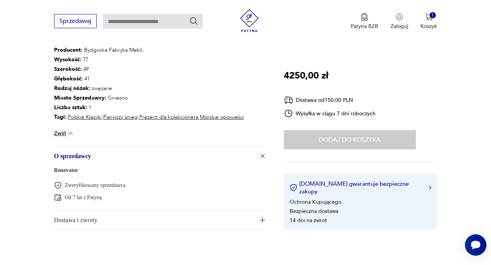
click at [262, 152] on img "button" at bounding box center [262, 156] width 8 height 8
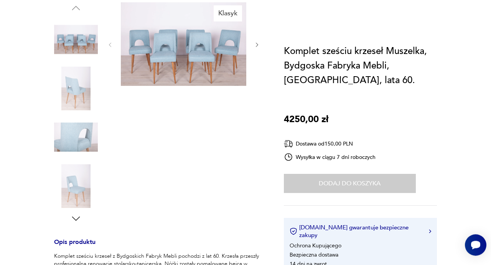
scroll to position [0, 0]
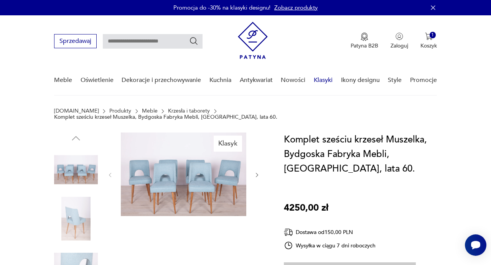
click at [320, 79] on link "Klasyki" at bounding box center [323, 81] width 19 height 30
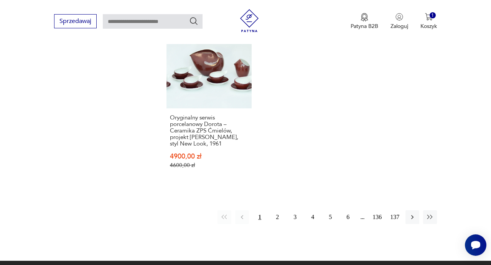
scroll to position [965, 0]
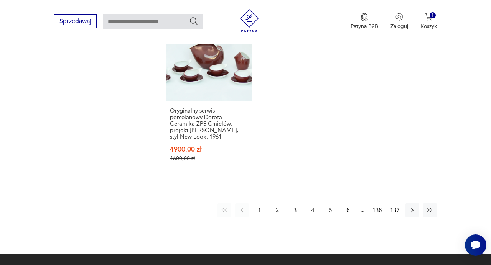
click at [278, 204] on button "2" at bounding box center [277, 211] width 14 height 14
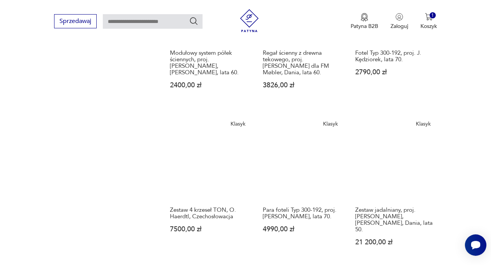
scroll to position [532, 0]
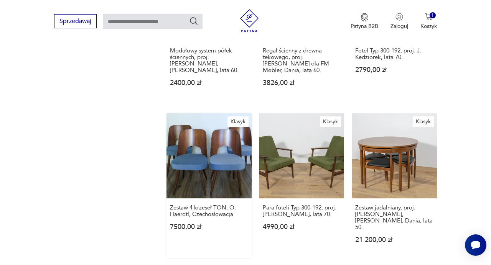
click at [189, 166] on link "Klasyk Zestaw 4 krzeseł TON, O. Haerdtl, Czechosłowacja 7500,00 zł" at bounding box center [208, 185] width 85 height 145
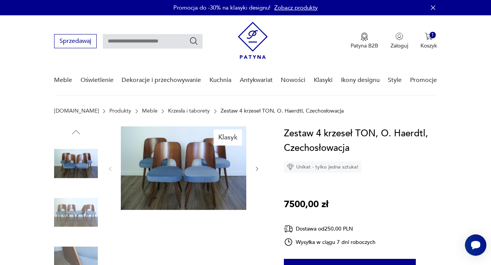
click at [257, 166] on button "button" at bounding box center [257, 169] width 6 height 8
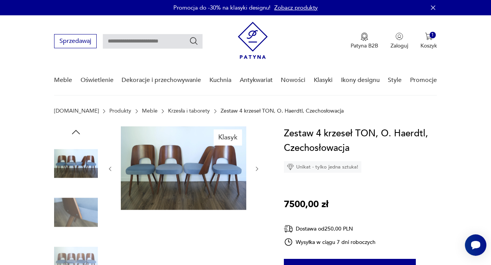
click at [257, 166] on button "button" at bounding box center [257, 169] width 6 height 8
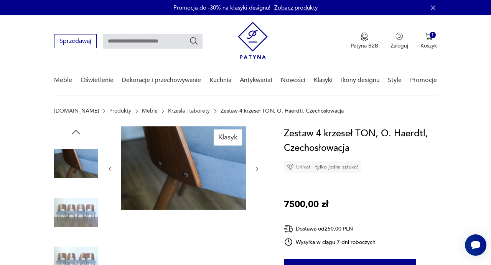
click at [257, 166] on button "button" at bounding box center [257, 169] width 6 height 8
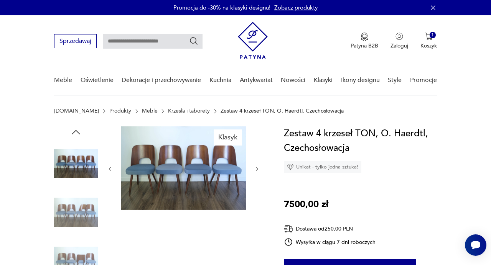
click at [257, 166] on button "button" at bounding box center [257, 169] width 6 height 8
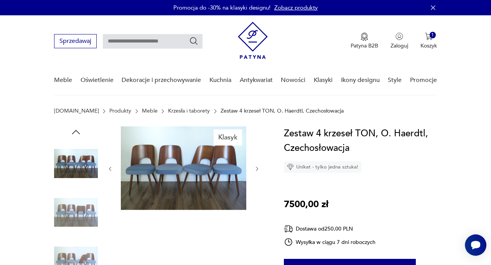
click at [257, 166] on button "button" at bounding box center [257, 169] width 6 height 8
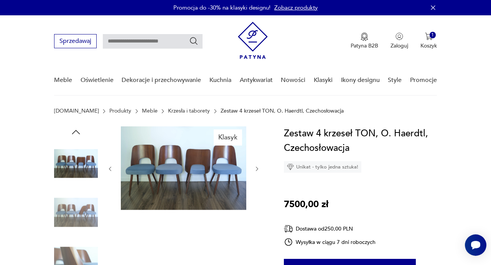
click at [257, 166] on button "button" at bounding box center [257, 169] width 6 height 8
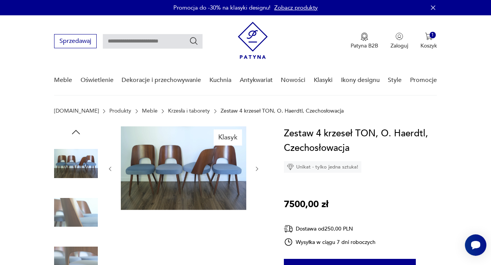
click at [200, 178] on img at bounding box center [183, 168] width 125 height 84
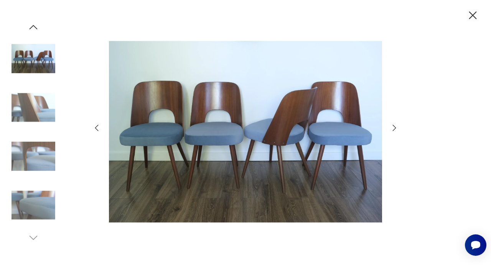
click at [390, 127] on icon "button" at bounding box center [393, 127] width 9 height 9
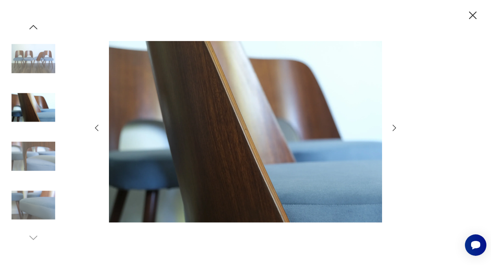
click at [471, 15] on icon "button" at bounding box center [472, 15] width 13 height 13
